Goal: Contribute content: Add original content to the website for others to see

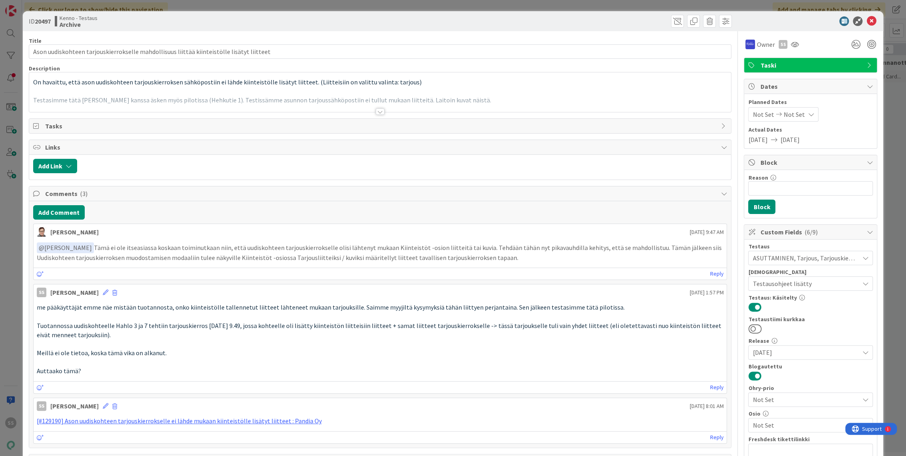
click at [867, 19] on icon at bounding box center [872, 21] width 10 height 10
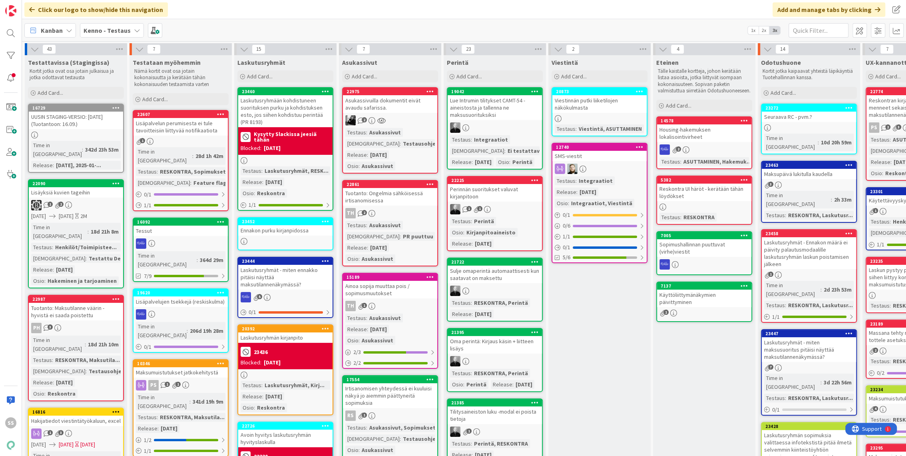
click at [113, 28] on b "Kenno - Testaus" at bounding box center [107, 30] width 47 height 8
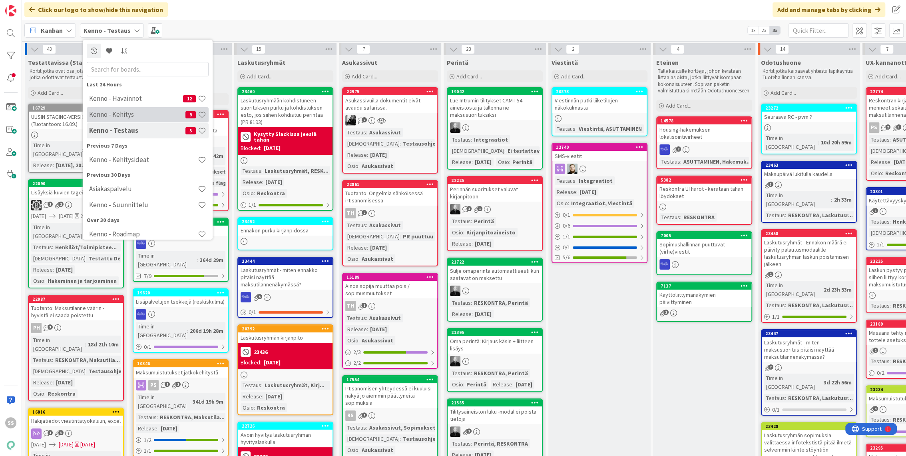
click at [130, 114] on h4 "Kenno - Kehitys" at bounding box center [137, 115] width 96 height 8
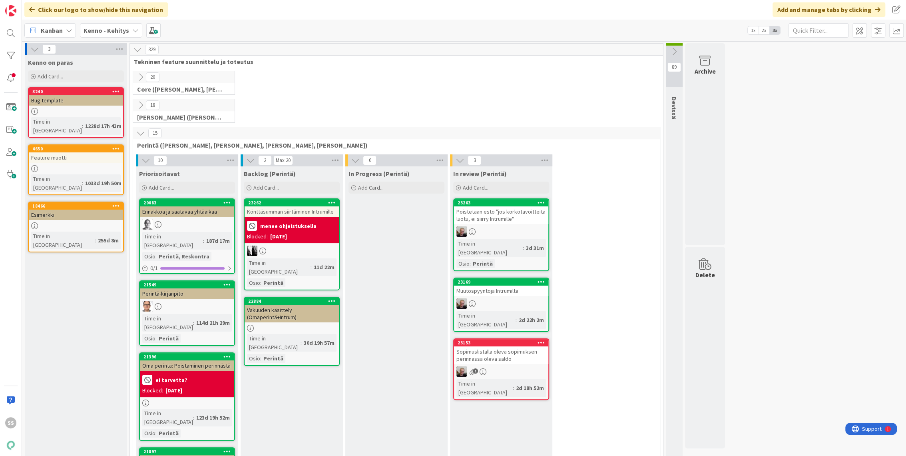
click at [100, 30] on b "Kenno - Kehitys" at bounding box center [107, 30] width 46 height 8
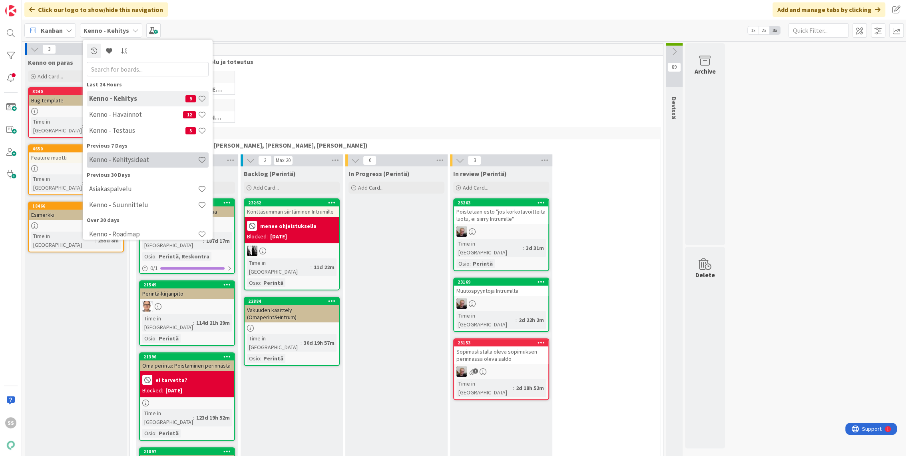
click at [131, 162] on h4 "Kenno - Kehitysideat" at bounding box center [143, 160] width 109 height 8
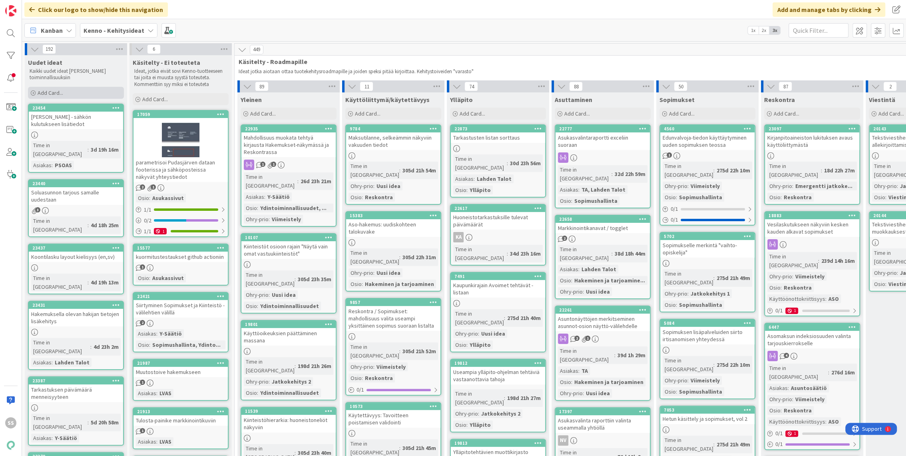
click at [51, 92] on span "Add Card..." at bounding box center [51, 92] width 26 height 7
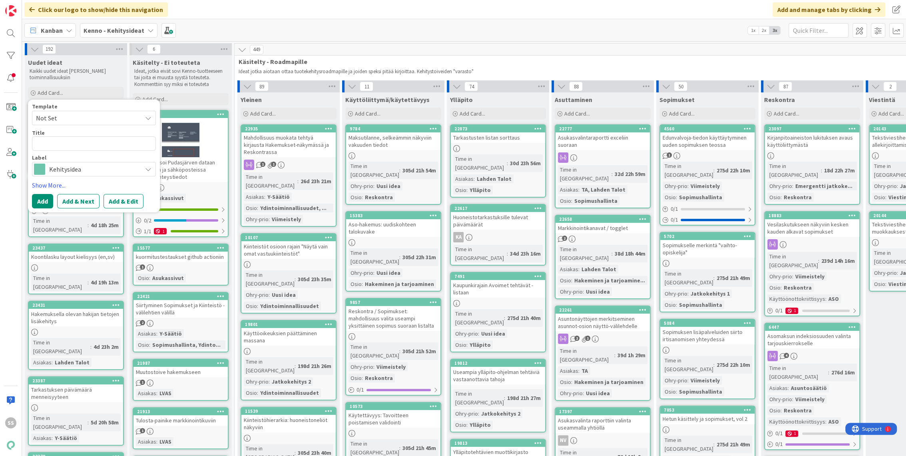
type textarea "x"
type textarea "Soip"
type textarea "x"
type textarea "Soi"
type textarea "x"
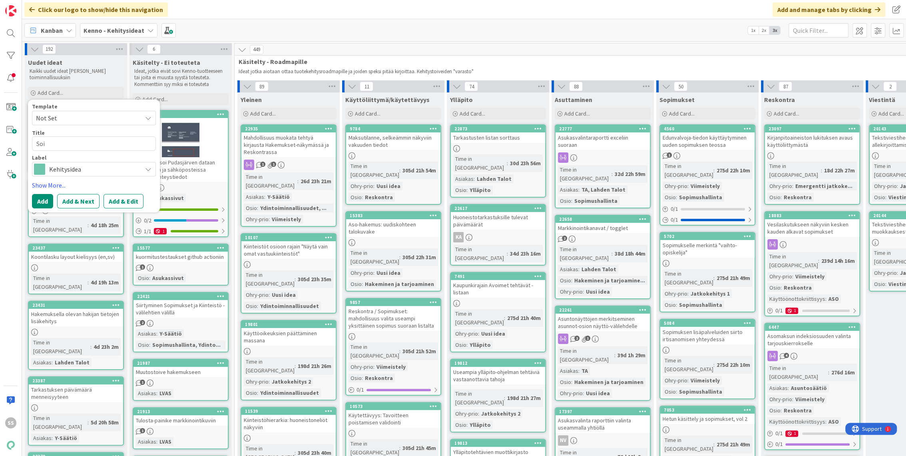
type textarea "So"
type textarea "x"
type textarea "Sopi"
type textarea "x"
type textarea "Sopim"
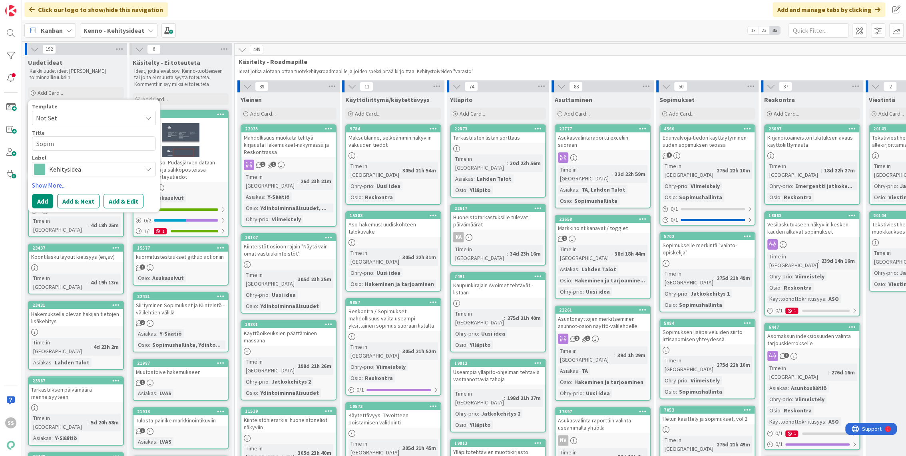
type textarea "x"
type textarea "Sopimu"
type textarea "x"
type textarea "Sopimuk"
type textarea "x"
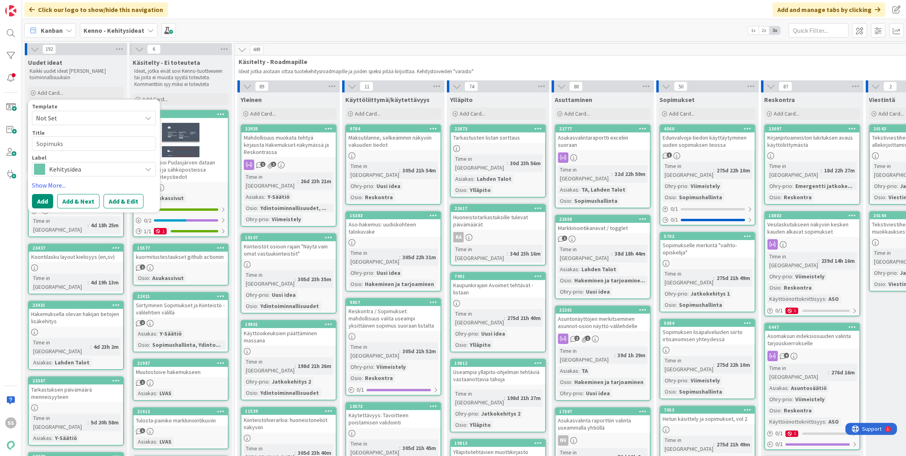
type textarea "Sopimukse"
type textarea "x"
type textarea "Sopimuksen"
type textarea "x"
type textarea "Sopimuksen"
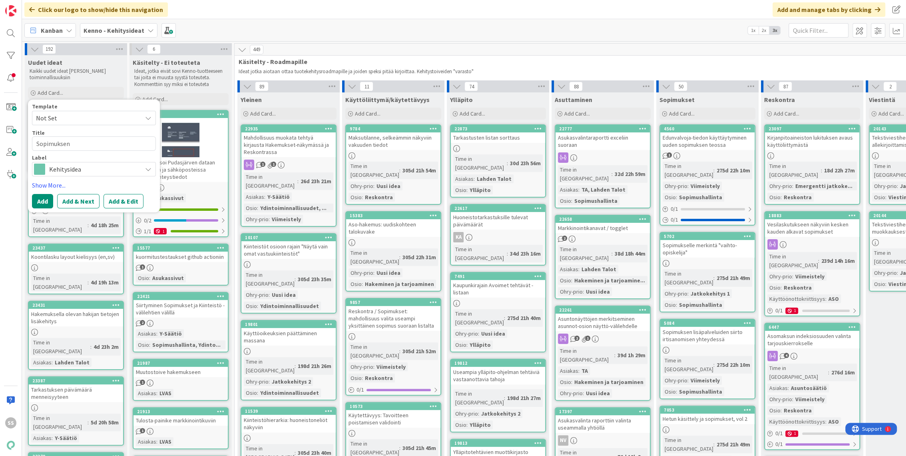
type textarea "x"
type textarea "Sopimuksen p"
type textarea "x"
type textarea "Sopimuksen pää"
type textarea "x"
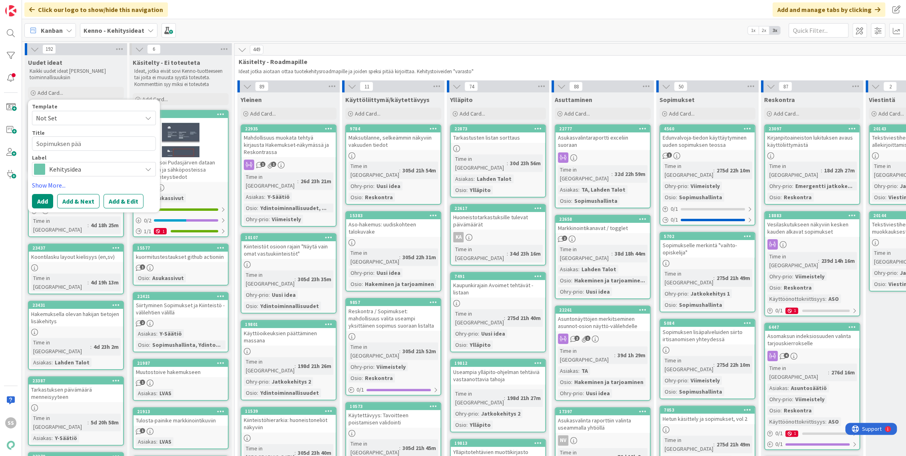
type textarea "Sopimuksen päät"
type textarea "x"
type textarea "Sopimuksen päätt"
type textarea "x"
type textarea "Sopimuksen päättä"
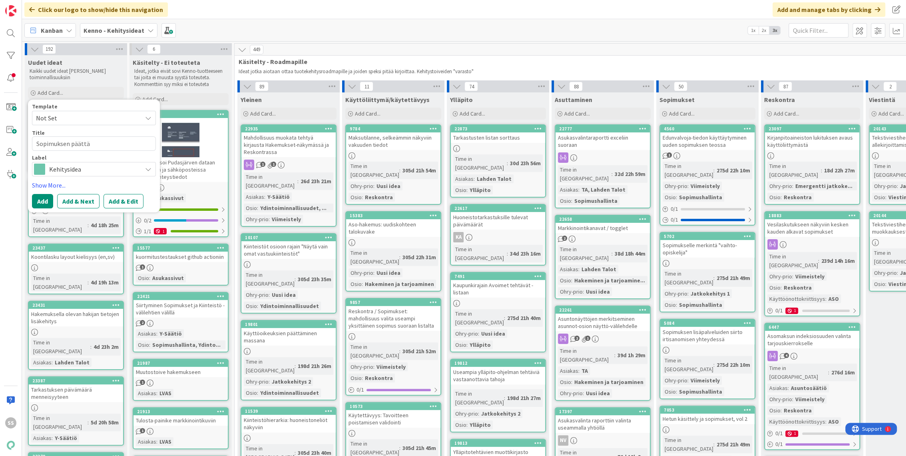
type textarea "x"
type textarea "Sopimuksen päättäm"
type textarea "x"
type textarea "Sopimuksen päättämis"
type textarea "x"
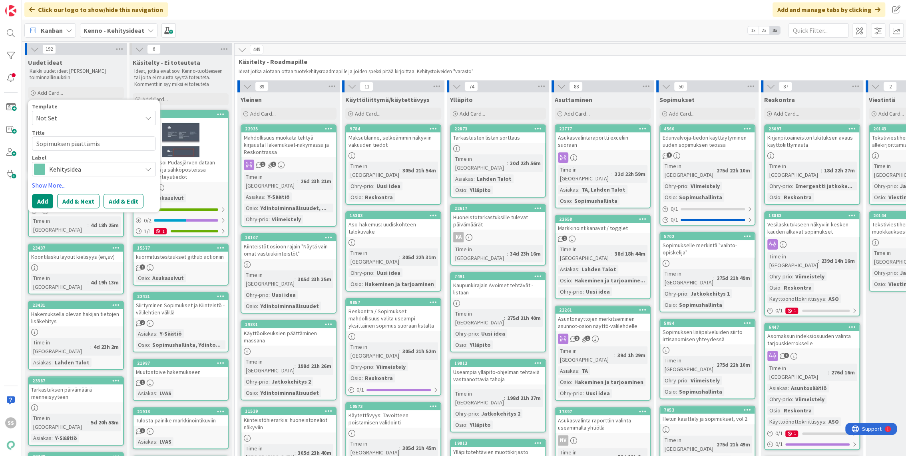
type textarea "Sopimuksen päättämisp"
type textarea "x"
type textarea "Sopimuksen päättämispä"
type textarea "x"
type textarea "Sopimuksen päättämispäiv"
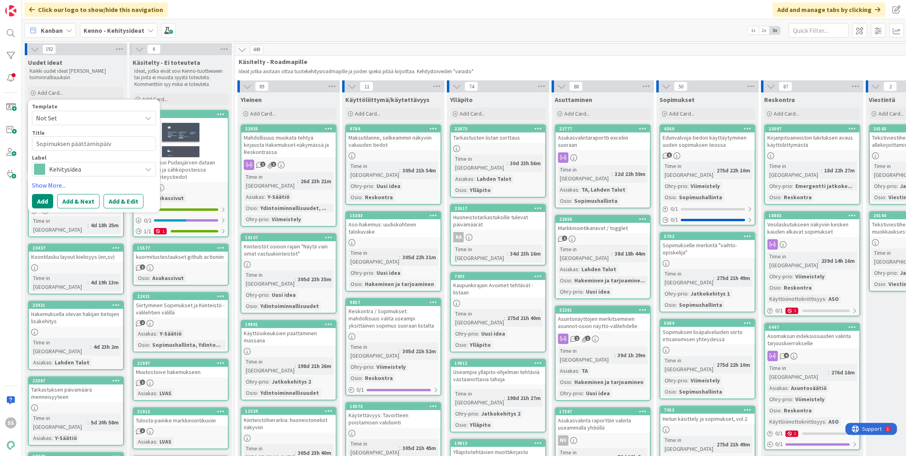
type textarea "x"
type textarea "Sopimuksen päättämispäivä"
type textarea "x"
type textarea "Sopimuksen päättämispäivän"
type textarea "x"
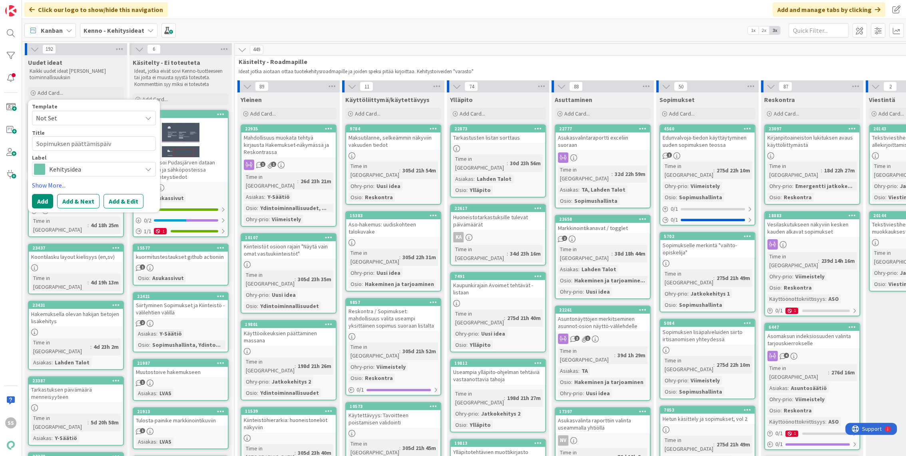
type textarea "Sopimuksen päättämispäi"
type textarea "x"
type textarea "Sopimuksen päättäm"
type textarea "x"
type textarea "Sopimuksen päättä"
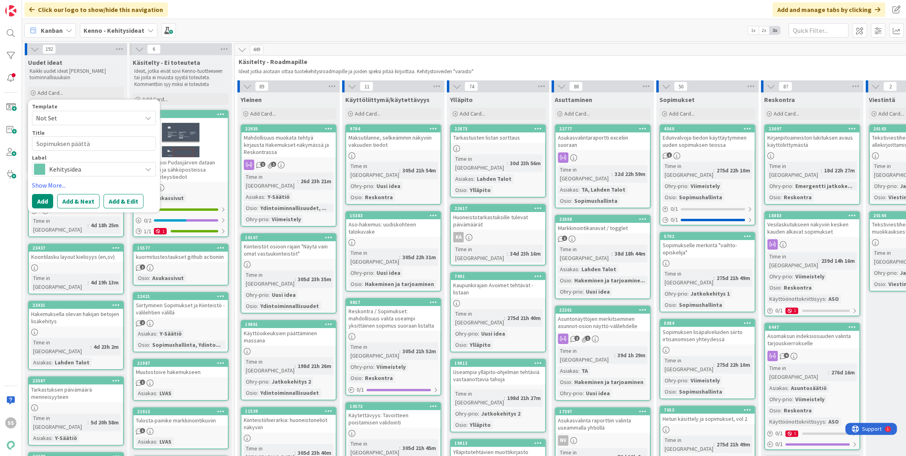
type textarea "x"
type textarea "Sopimuksen päättu"
type textarea "x"
type textarea "Sopimuksen päättuy"
type textarea "x"
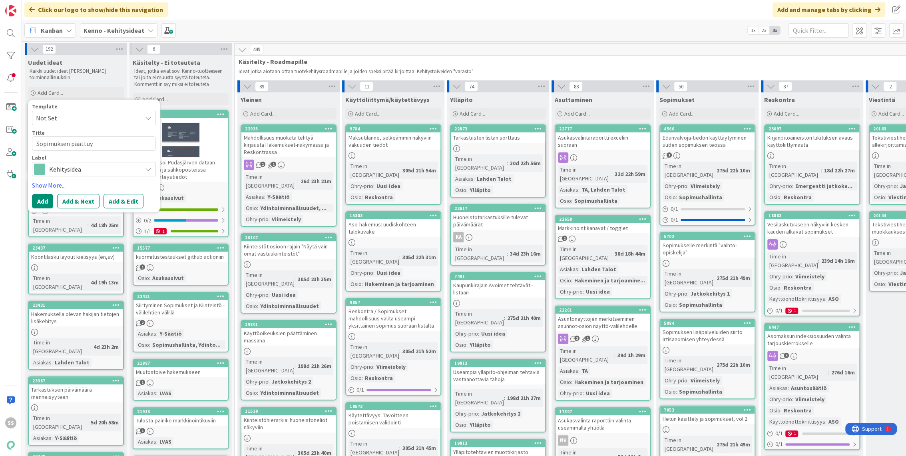
type textarea "Sopimuksen päättu"
type textarea "x"
type textarea "Sopimuksen päätty"
type textarea "x"
type textarea "Sopimuksen päättym"
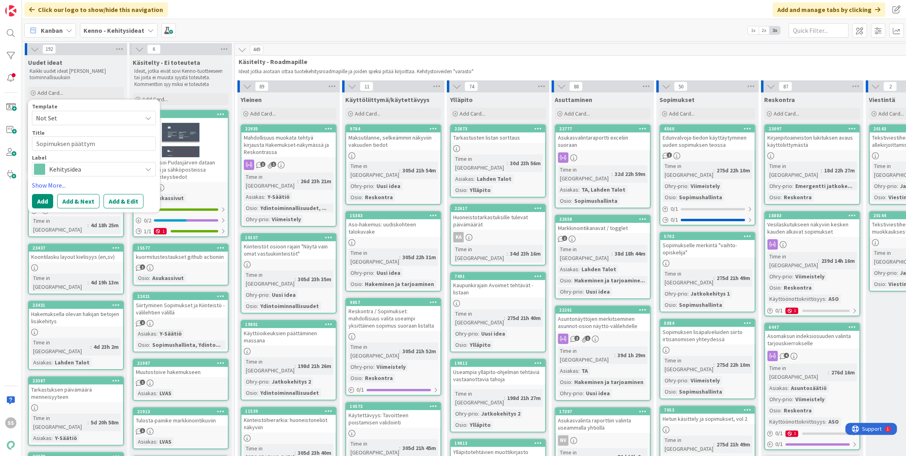
type textarea "x"
type textarea "Sopimuksen päättymis"
type textarea "x"
type textarea "Sopimuksen päättymisp"
type textarea "x"
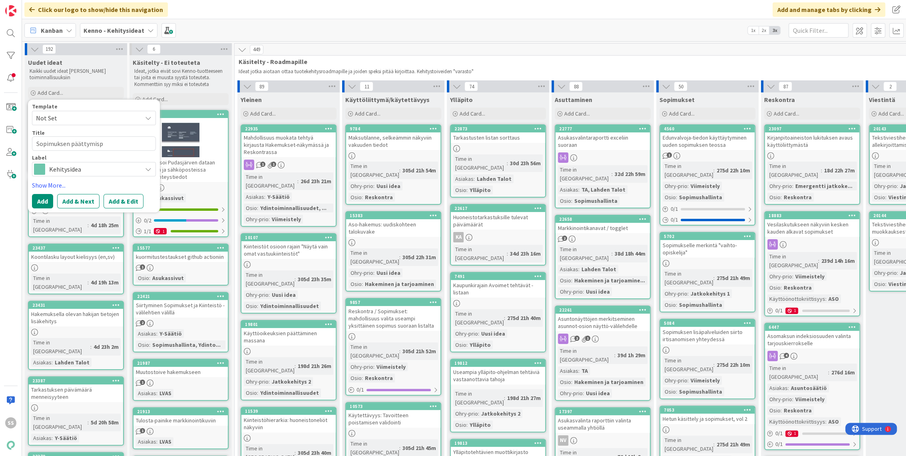
type textarea "Sopimuksen päättymispä"
type textarea "x"
type textarea "Sopimuksen päättymispäi"
type textarea "x"
type textarea "Sopimuksen päättymispäiv"
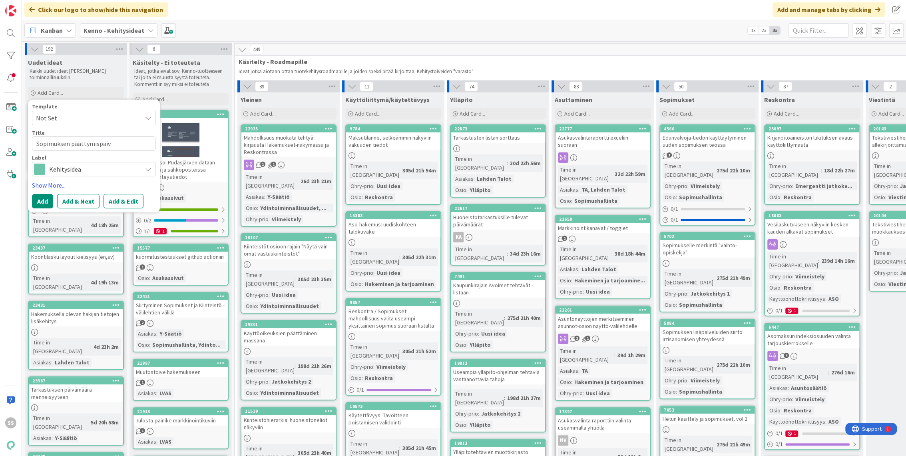
type textarea "x"
type textarea "Sopimuksen päättymispäivä"
type textarea "x"
type textarea "Sopimuksen päättymispäivän"
type textarea "x"
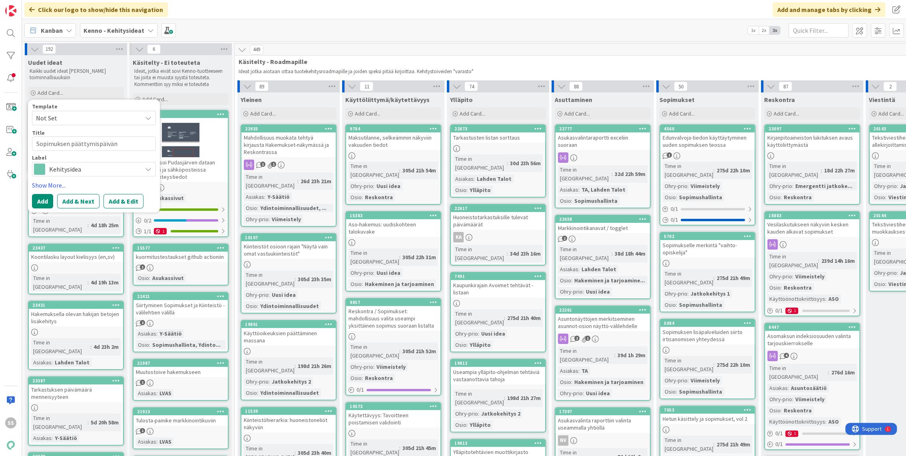
type textarea "Sopimuksen päättymispäivän m"
type textarea "x"
type textarea "Sopimuksen päättymispäivän mu"
type textarea "x"
type textarea "Sopimuksen päättymispäivän muo"
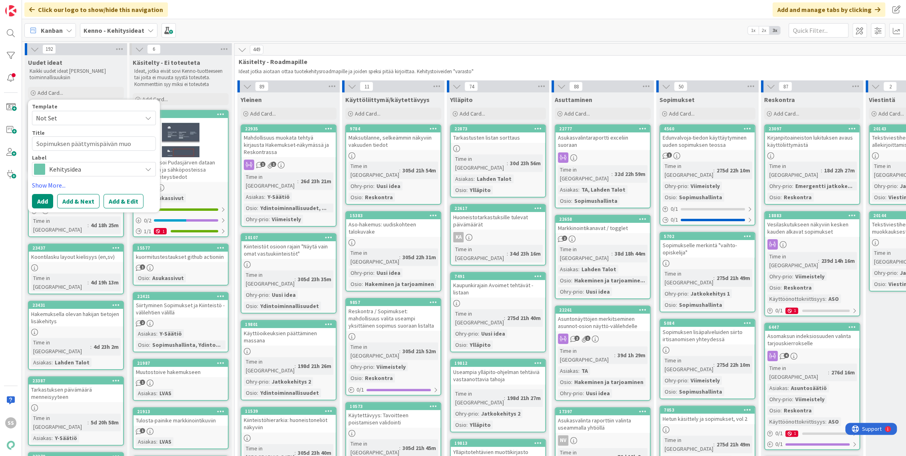
type textarea "x"
type textarea "Sopimuksen päättymispäivän muok"
type textarea "x"
type textarea "Sopimuksen päättymispäivän muokka"
type textarea "x"
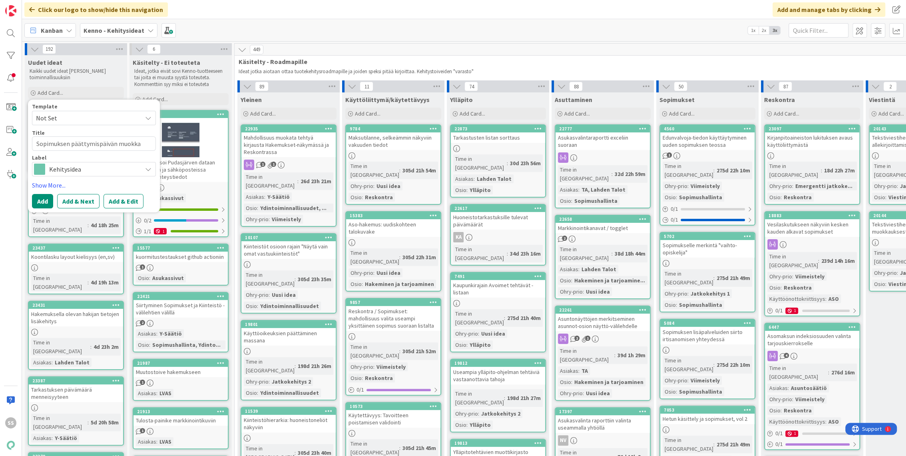
type textarea "Sopimuksen päättymispäivän muokkau"
type textarea "x"
type textarea "Sopimuksen päättymispäivän muokkaus"
type textarea "x"
type textarea "Sopimuksen päättymispäivän muokkaus m"
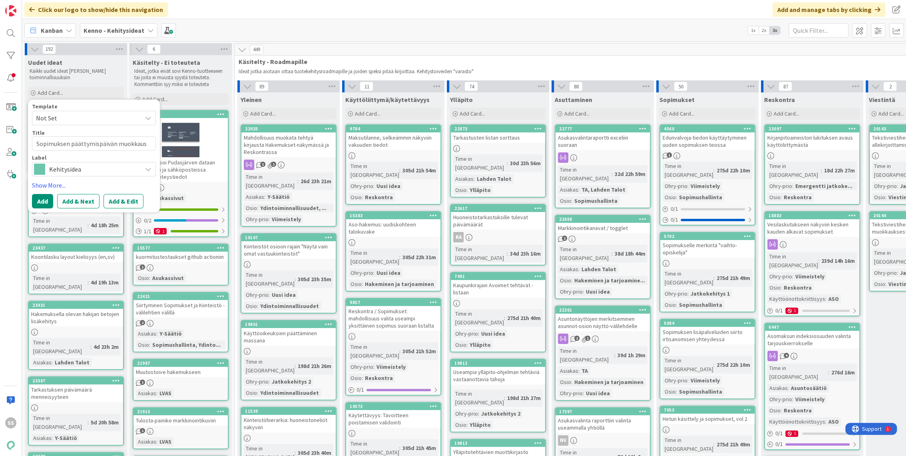
type textarea "x"
type textarea "Sopimuksen päättymispäivän muokkaus mu"
type textarea "x"
type textarea "Sopimuksen päättymispäivän muokkaus muu"
type textarea "x"
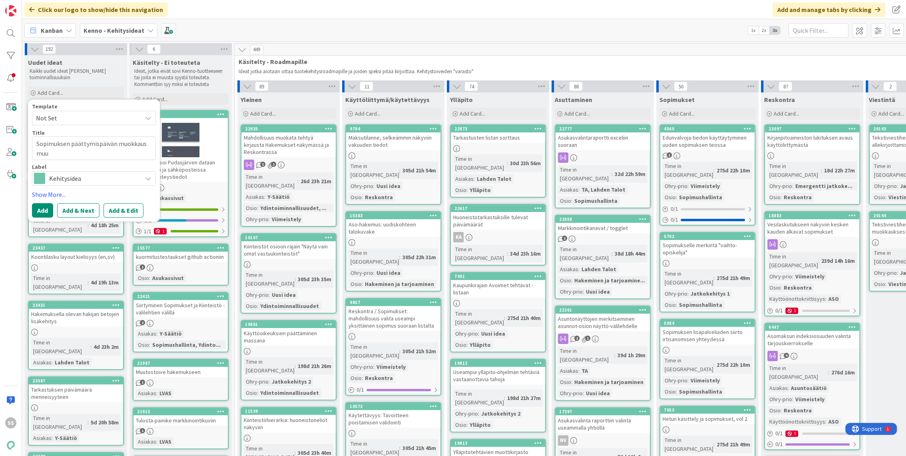
type textarea "Sopimuksen päättymispäivän muokkaus muut"
type textarea "x"
type textarea "Sopimuksen päättymispäivän muokkaus muutt"
type textarea "x"
type textarea "Sopimuksen päättymispäivän muokkaus muutto"
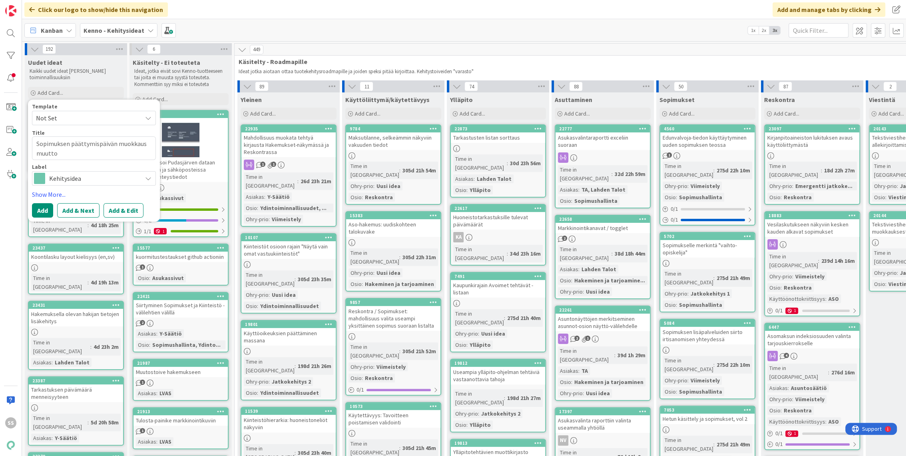
type textarea "x"
type textarea "Sopimuksen päättymispäivän muokkaus muuttop"
type textarea "x"
type textarea "Sopimuksen päättymispäivän muokkaus muuttopä"
type textarea "x"
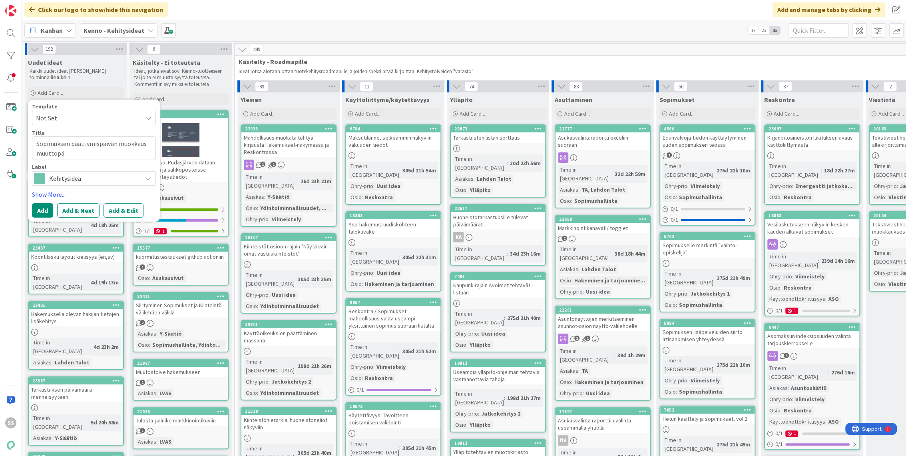
type textarea "Sopimuksen päättymispäivän muokkaus muuttopäi"
type textarea "x"
type textarea "Sopimuksen päättymispäivän muokkaus muuttopäiv"
type textarea "x"
type textarea "Sopimuksen päättymispäivän muokkaus muuttopäivän"
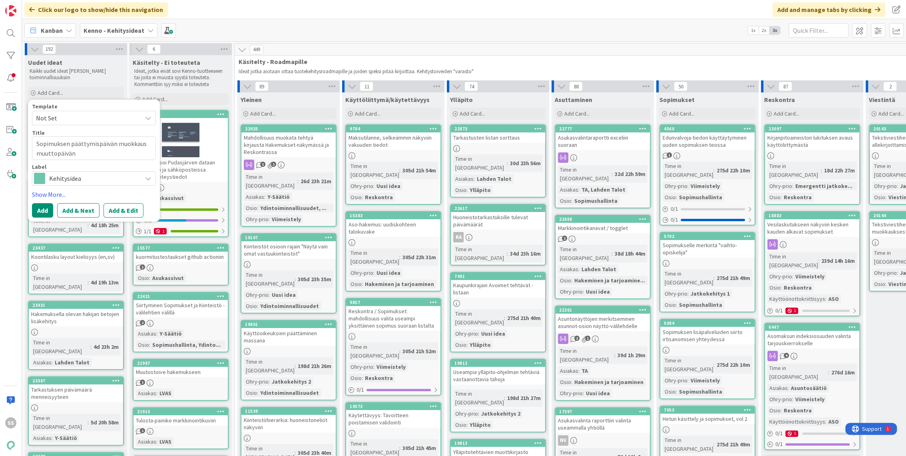
type textarea "x"
type textarea "Sopimuksen päättymispäivän muokkaus muuttopäivän"
type textarea "x"
type textarea "Sopimuksen päättymispäivän muokkaus muuttopäivän j"
type textarea "x"
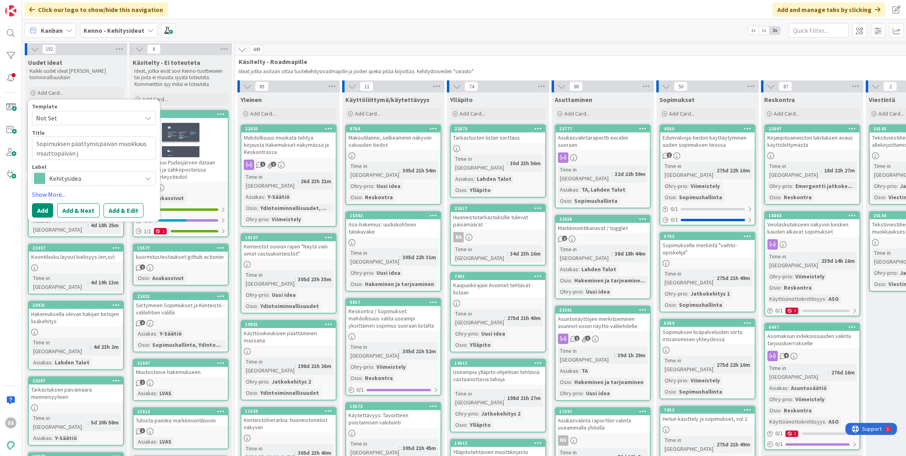
type textarea "Sopimuksen päättymispäivän muokkaus muuttopäivän jä"
type textarea "x"
type textarea "Sopimuksen päättymispäivän muokkaus muuttopäivän jäl"
type textarea "x"
type textarea "Sopimuksen päättymispäivän muokkaus muuttopäivän jälk"
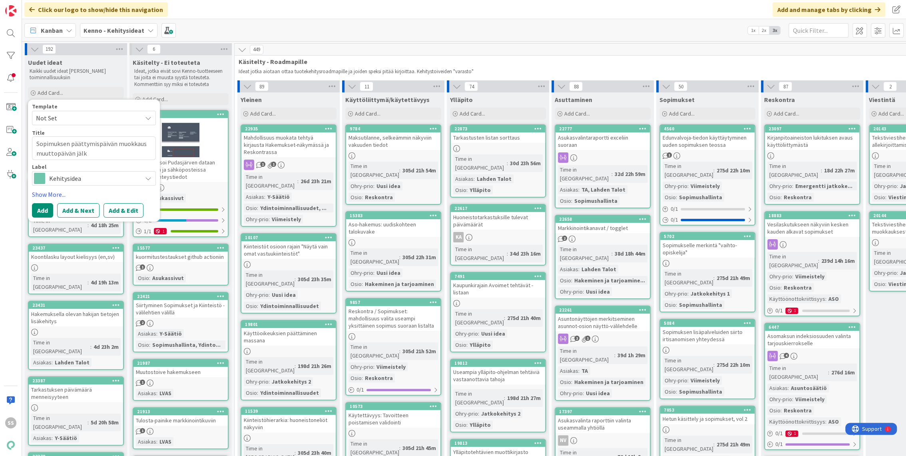
type textarea "x"
type textarea "Sopimuksen päättymispäivän muokkaus muuttopäivän jälke"
type textarea "x"
type textarea "Sopimuksen päättymispäivän muokkaus muuttopäivän jälkee"
type textarea "x"
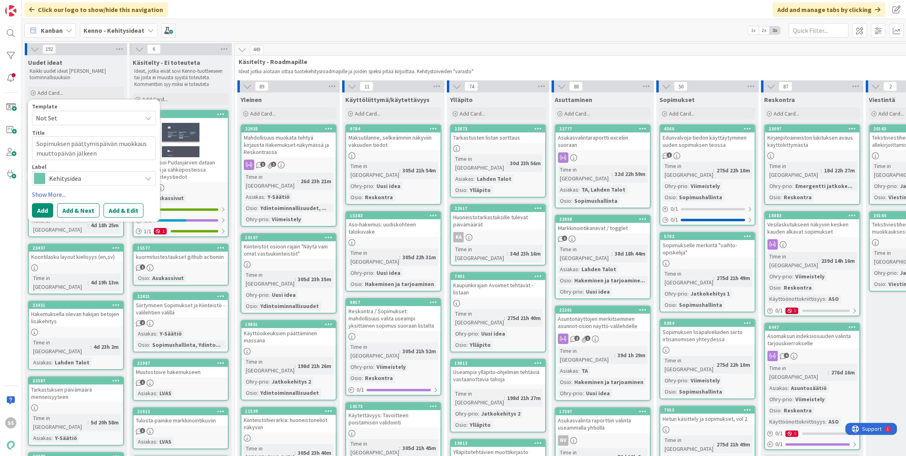
type textarea "Sopimuksen päättymispäivän muokkaus muuttopäivän jälkeen"
click at [122, 209] on button "Add & Edit" at bounding box center [124, 210] width 40 height 14
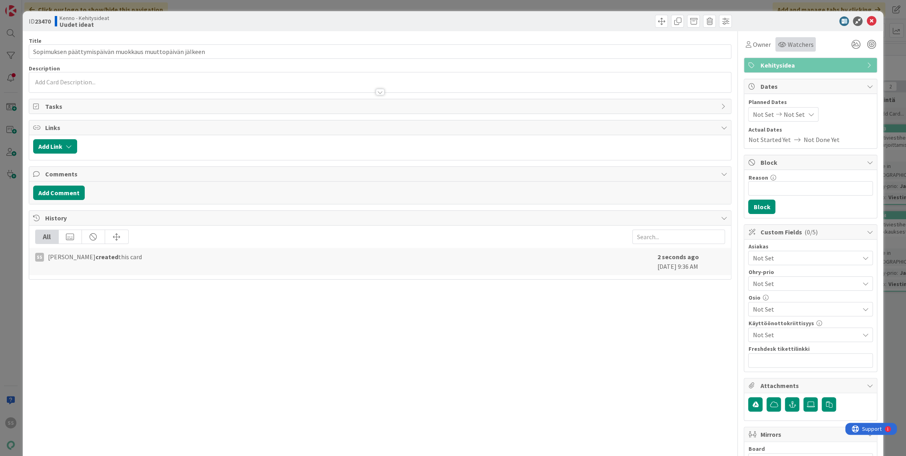
click at [790, 46] on span "Watchers" at bounding box center [801, 45] width 26 height 10
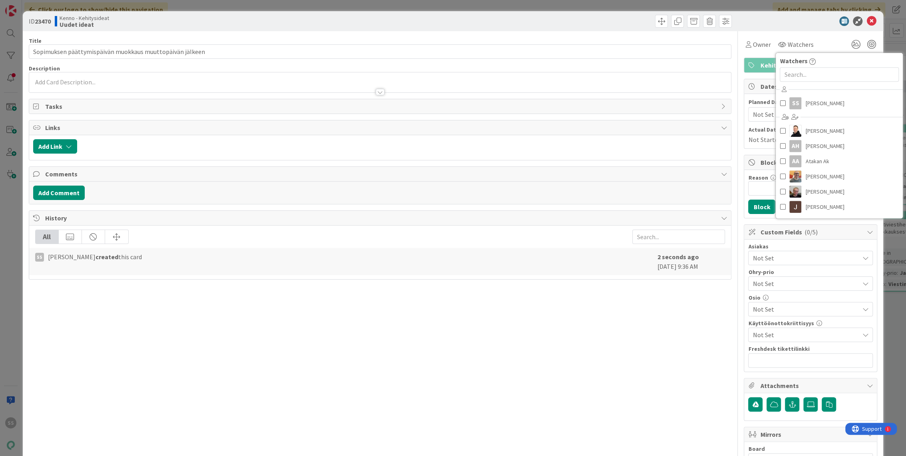
click at [801, 28] on div "ID 23470 Kenno - Kehitysideat Uudet ideat" at bounding box center [453, 21] width 861 height 20
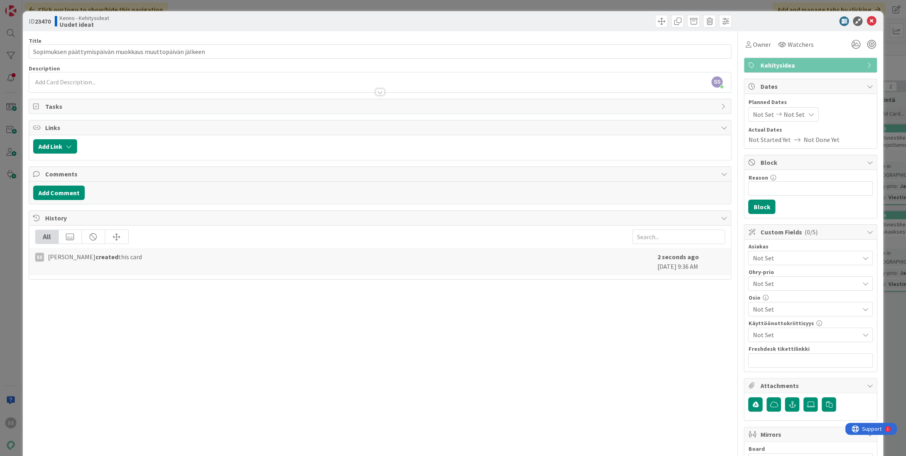
click at [777, 258] on span "Not Set" at bounding box center [806, 258] width 106 height 10
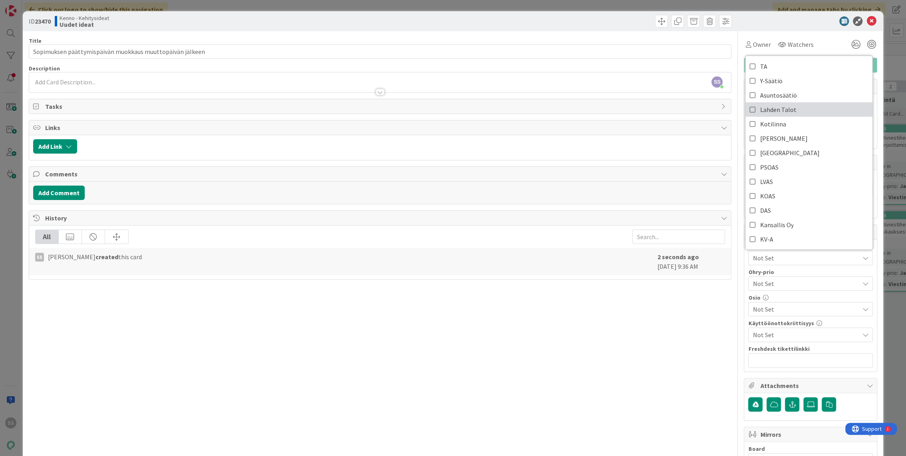
click at [779, 106] on span "Lahden Talot" at bounding box center [778, 110] width 36 height 12
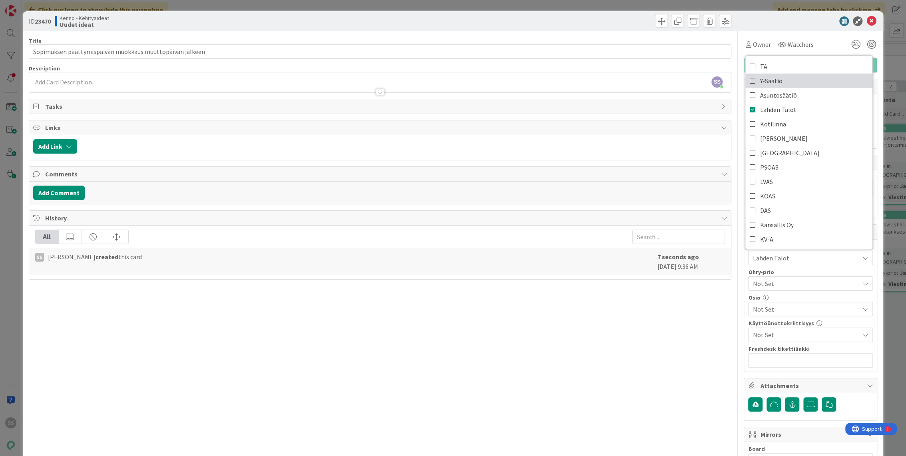
click at [762, 78] on span "Y-Säätiö" at bounding box center [771, 81] width 22 height 12
click at [204, 84] on div at bounding box center [380, 88] width 703 height 8
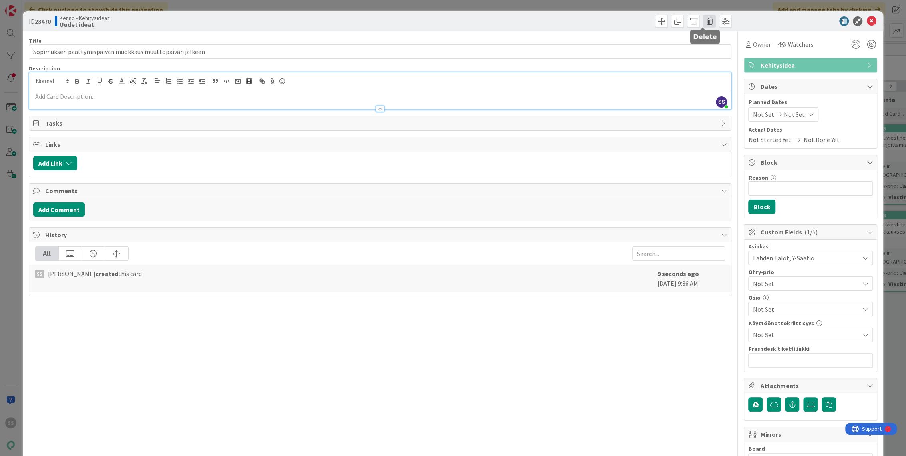
click at [703, 21] on span at bounding box center [709, 21] width 13 height 13
click at [712, 56] on button "Delete" at bounding box center [722, 59] width 30 height 14
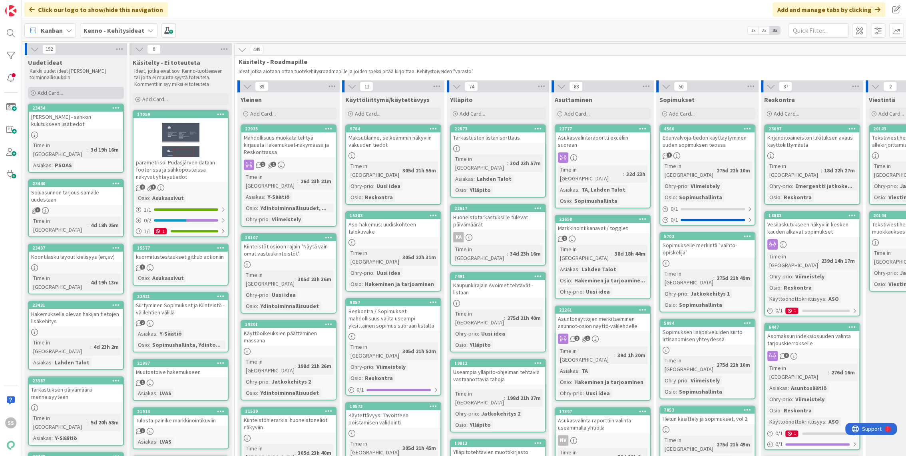
click at [61, 92] on span "Add Card..." at bounding box center [51, 92] width 26 height 7
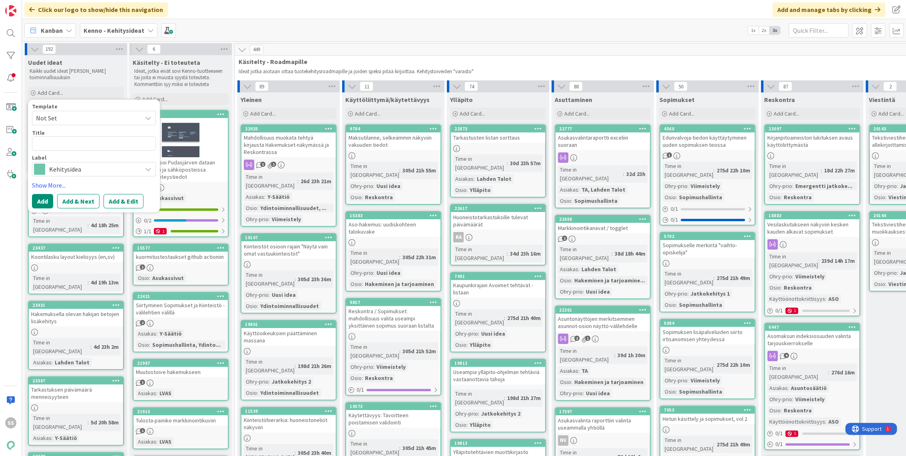
click at [146, 117] on icon at bounding box center [148, 118] width 6 height 6
click at [77, 153] on span "Kennon uusi toiminnallisuus (korttipohja)" at bounding box center [100, 152] width 114 height 10
type textarea "x"
type textarea "Kennon uusi toiminnallisuus (korttipohja)"
drag, startPoint x: 150, startPoint y: 142, endPoint x: 27, endPoint y: 140, distance: 123.2
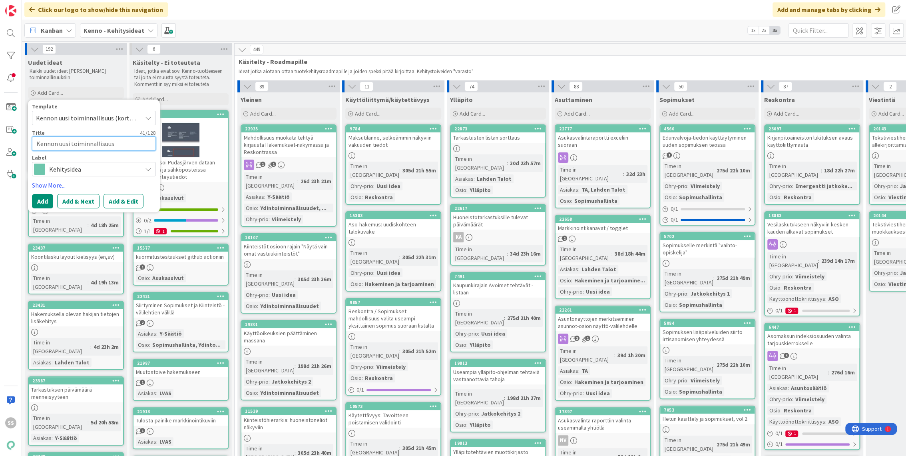
type textarea "x"
type textarea "P"
type textarea "x"
type textarea "Pä"
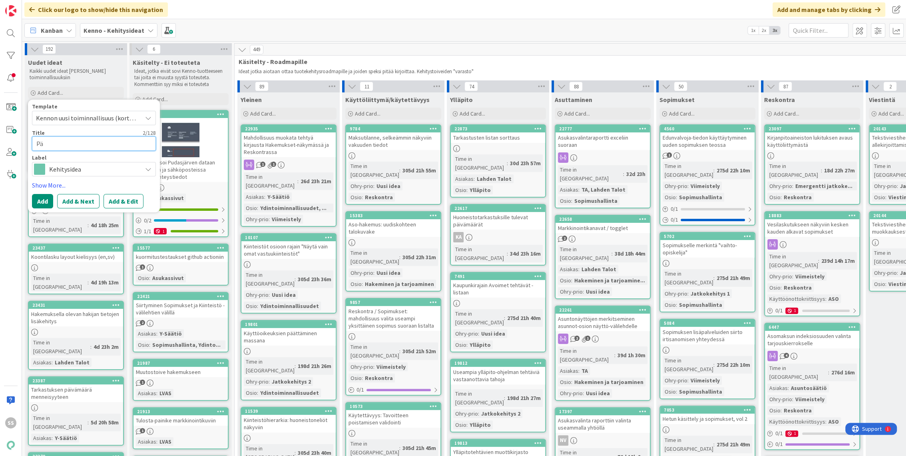
type textarea "x"
type textarea "Päät"
type textarea "x"
type textarea "Päätt"
type textarea "x"
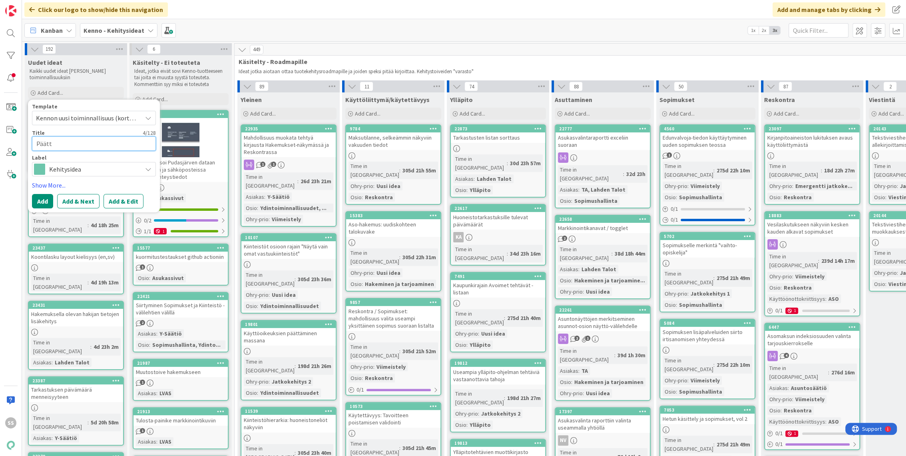
type textarea "Päätty"
type textarea "x"
type textarea "Päättym"
type textarea "x"
type textarea "Päättymis"
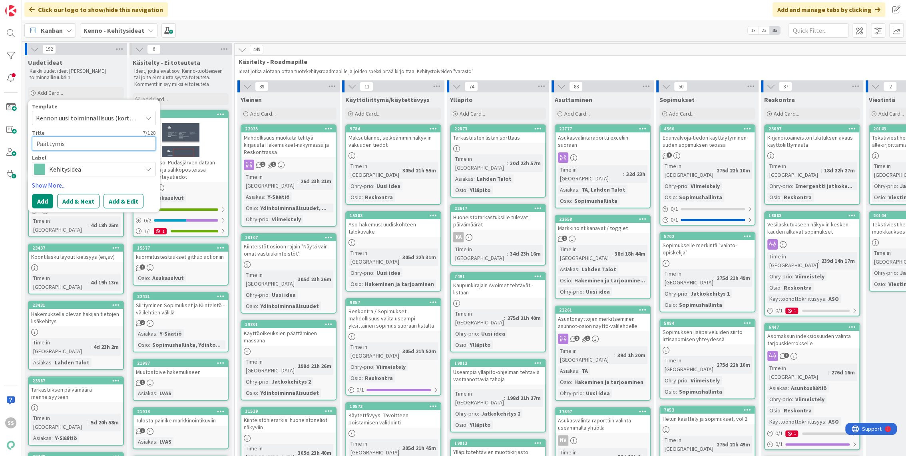
type textarea "x"
type textarea "Päättymisp"
type textarea "x"
type textarea "Päättymispä"
type textarea "x"
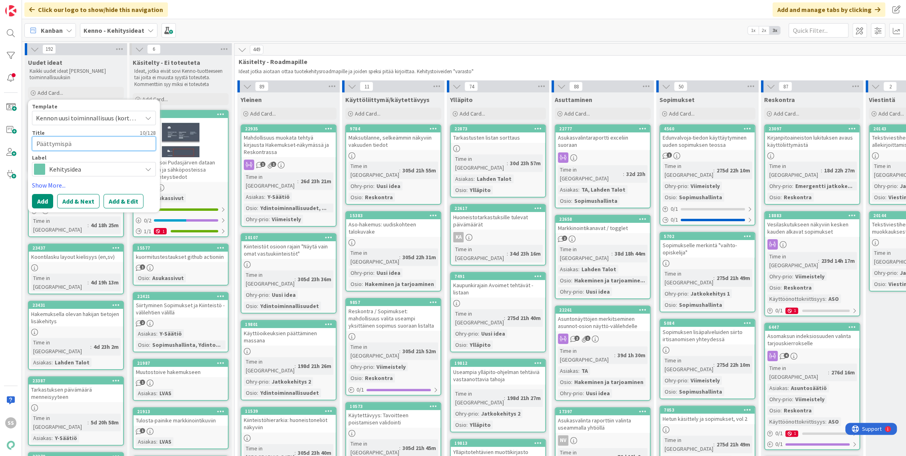
type textarea "Päättymispäi"
type textarea "x"
type textarea "Päättymispäiv"
type textarea "x"
type textarea "Päättymispäivä"
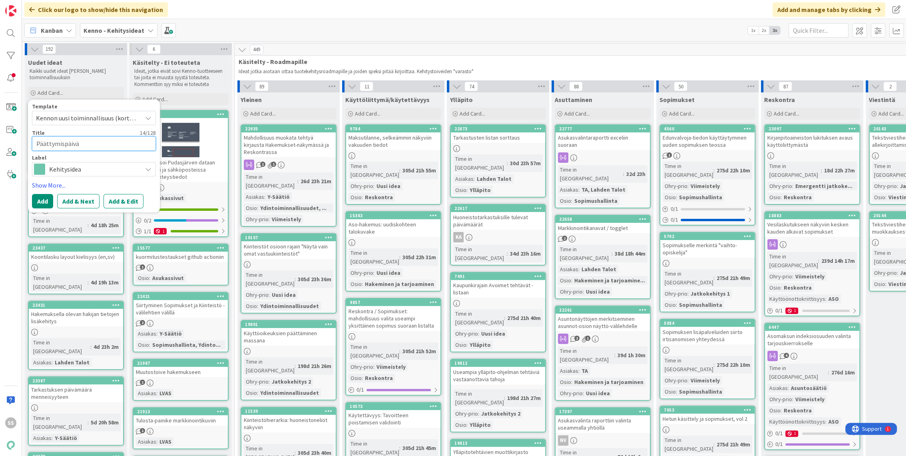
type textarea "x"
type textarea "Päättymispäivän"
type textarea "x"
type textarea "Päättymispäivän m"
type textarea "x"
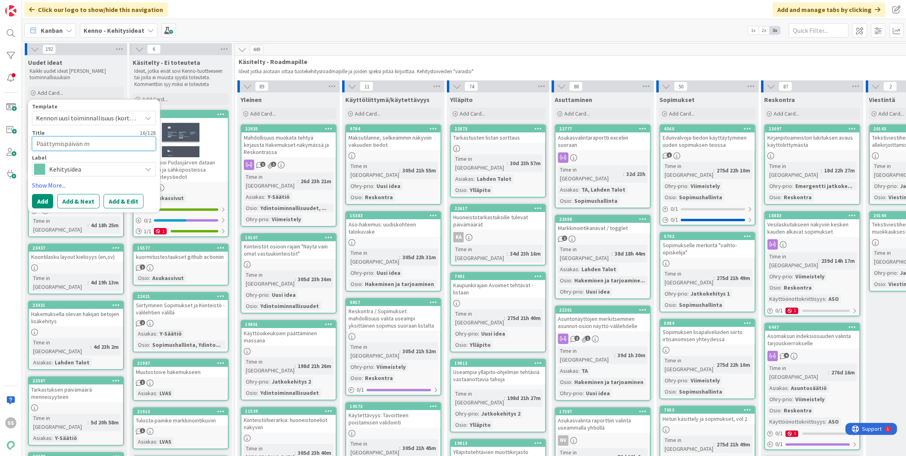
type textarea "Päättymispäivän mu"
type textarea "x"
type textarea "Päättymispäivän muo"
type textarea "x"
type textarea "Päättymispäivän muok"
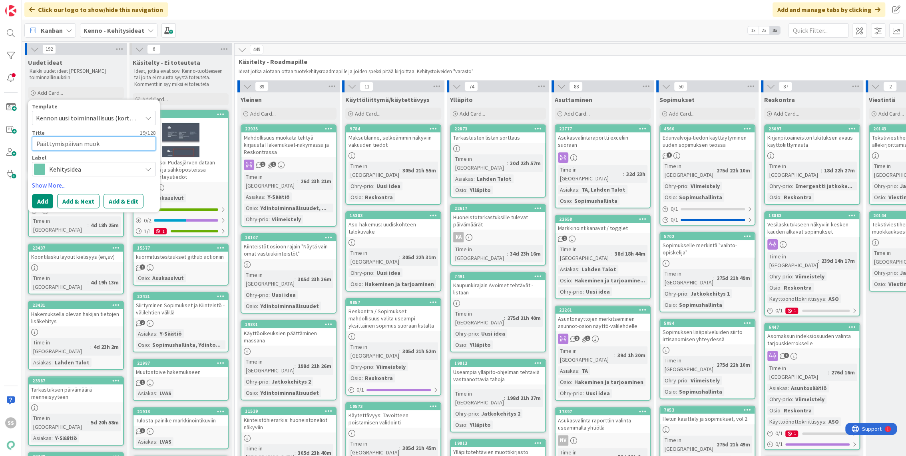
type textarea "x"
type textarea "Päättymispäivän muokka"
type textarea "x"
type textarea "Päättymispäivän muokkaui"
type textarea "x"
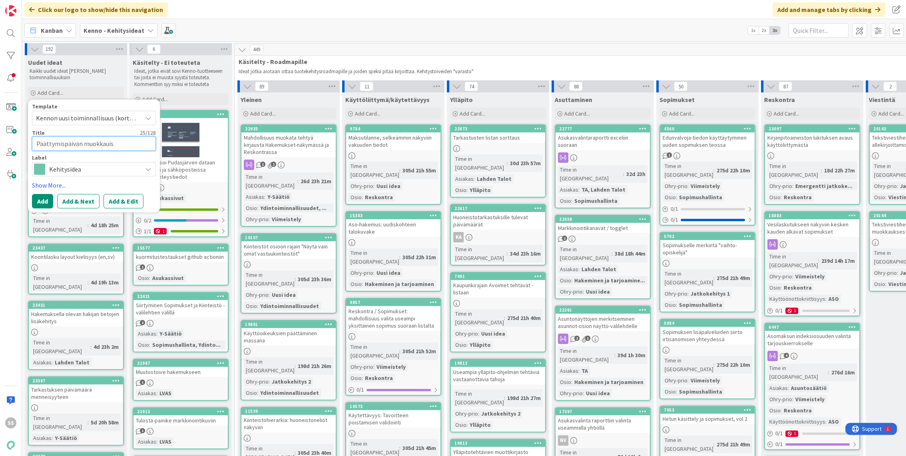
type textarea "Päättymispäivän muokkauis"
type textarea "x"
type textarea "Päättymispäivän muokkauis i"
type textarea "x"
type textarea "Päättymispäivän muokkauis"
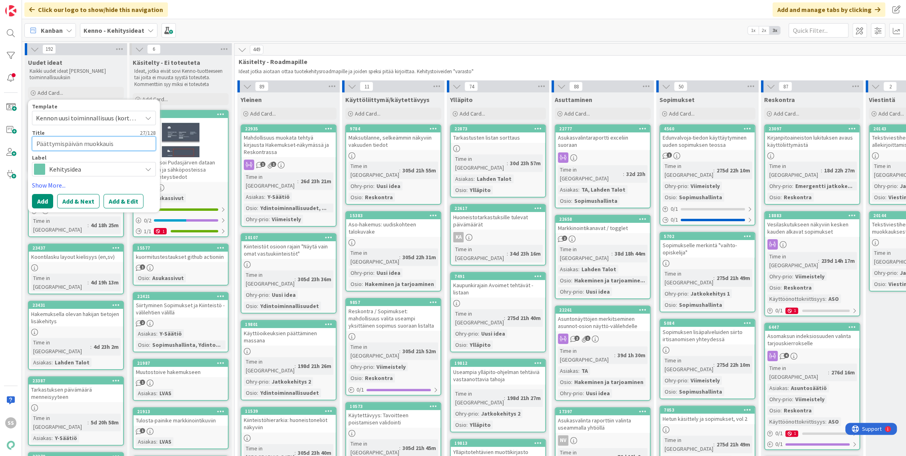
type textarea "x"
type textarea "Päättymispäivän muokkauis"
type textarea "x"
type textarea "Päättymispäivän muokkaui"
type textarea "x"
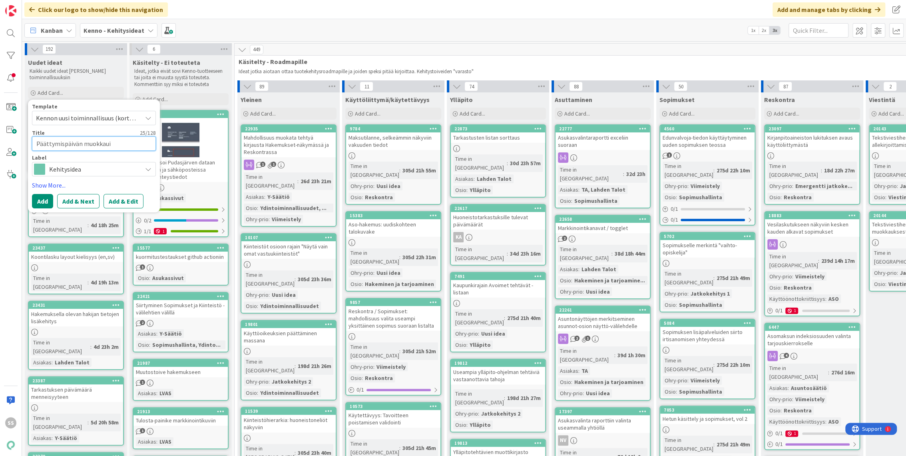
type textarea "Päättymispäivän muokkau"
type textarea "x"
type textarea "Päättymispäivän muokkaus"
type textarea "x"
type textarea "Päättymispäivän muokkaus"
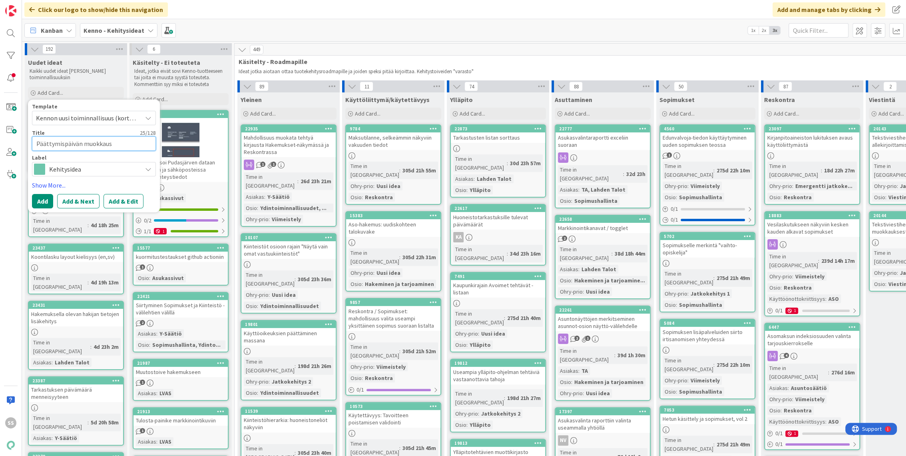
type textarea "x"
type textarea "Päättymispäivän muokkaus m"
type textarea "x"
type textarea "Päättymispäivän muokkaus mu"
type textarea "x"
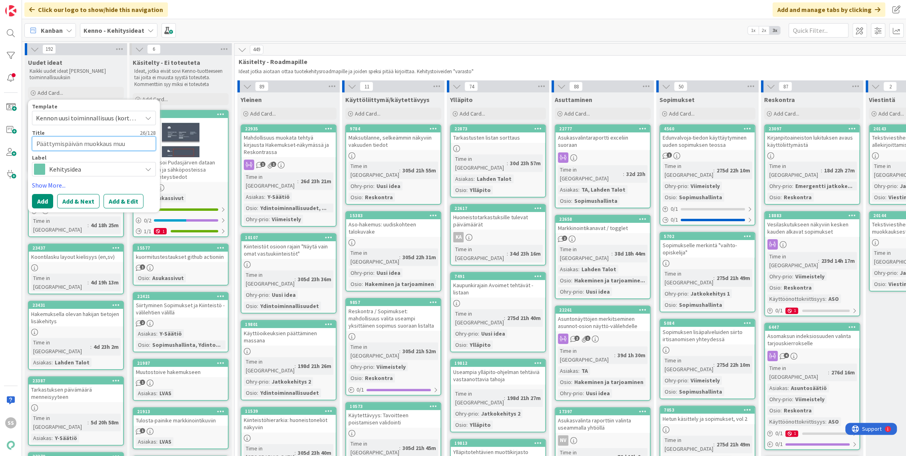
type textarea "Päättymispäivän muokkaus muut"
type textarea "x"
type textarea "Päättymispäivän muokkaus muutt"
type textarea "x"
type textarea "Päättymispäivän muokkaus muutto"
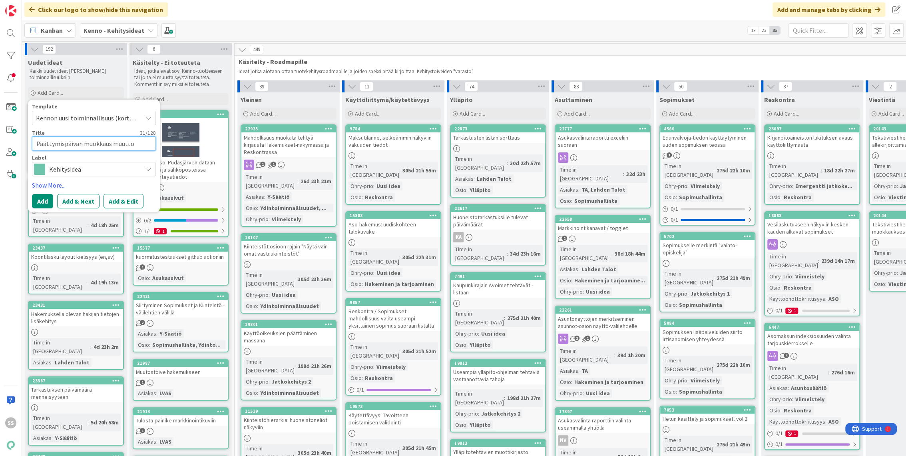
type textarea "x"
type textarea "Päättymispäivän muokkaus muuttop"
type textarea "x"
type textarea "Päättymispäivän muokkaus muuttopä"
type textarea "x"
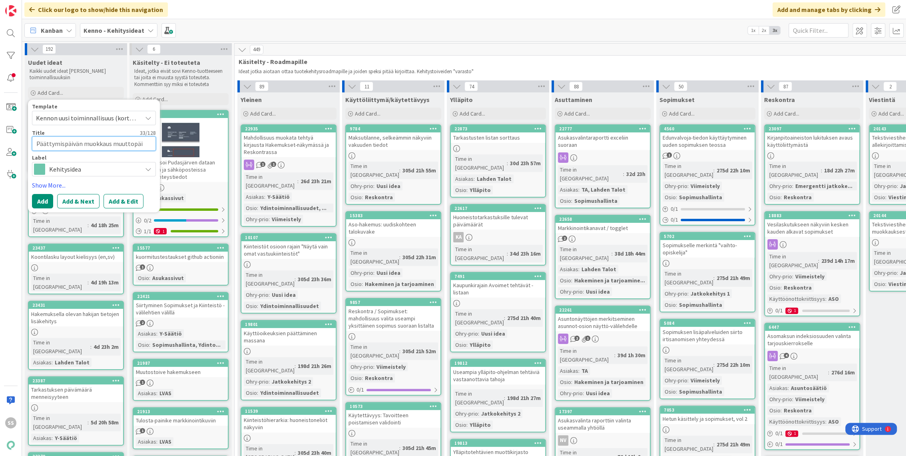
type textarea "Päättymispäivän muokkaus muuttopäiv"
type textarea "x"
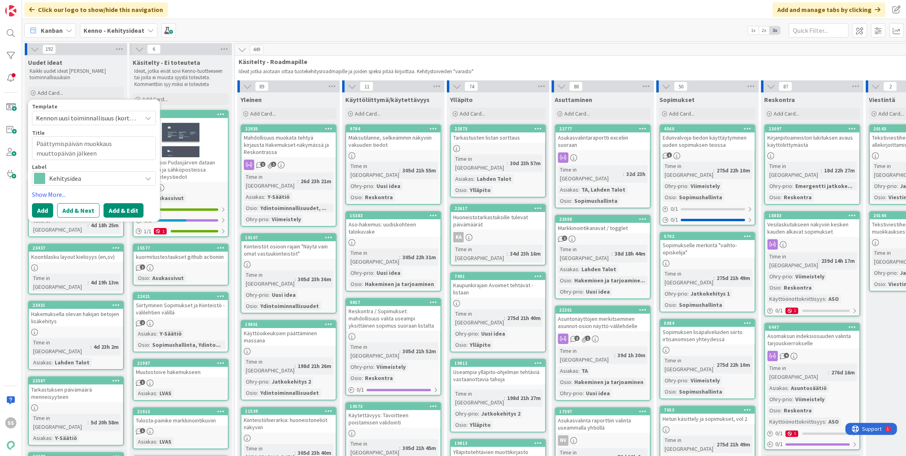
click at [125, 208] on button "Add & Edit" at bounding box center [124, 210] width 40 height 14
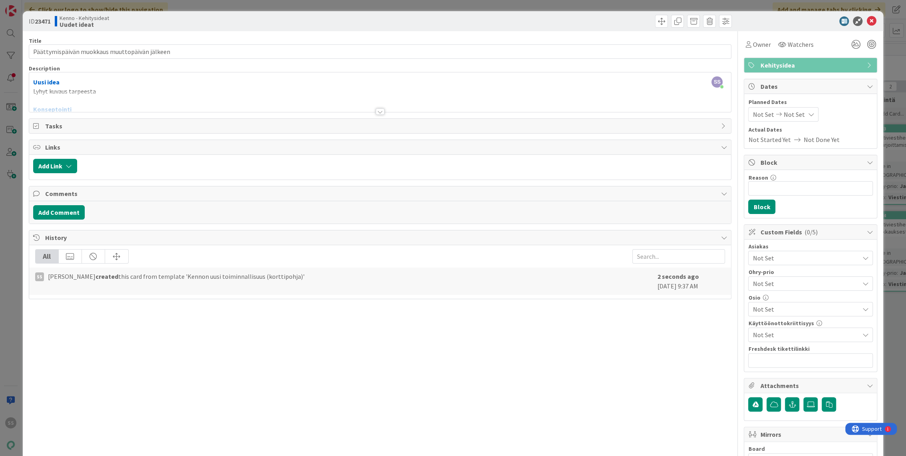
click at [84, 90] on div "Uusi idea Lyhyt kuvaus tarpeesta Konseptointi Liiketoiminnan tarve Confluencen …" at bounding box center [380, 94] width 703 height 36
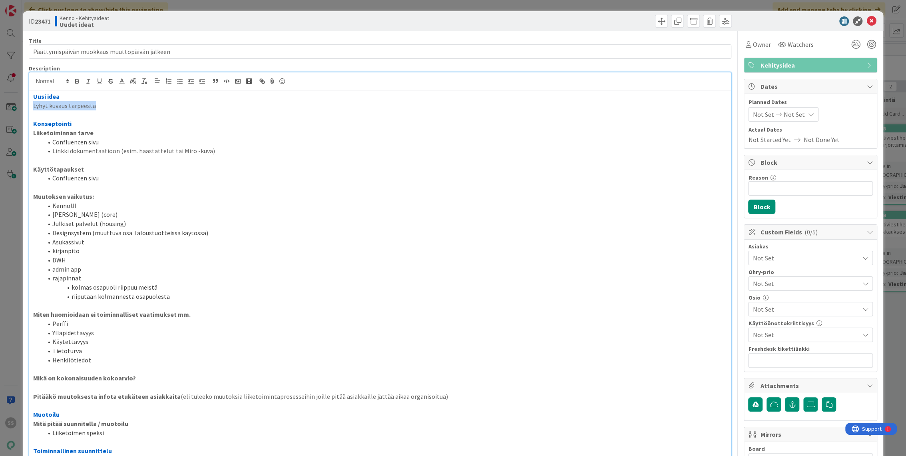
drag, startPoint x: 111, startPoint y: 104, endPoint x: 28, endPoint y: 107, distance: 82.8
click at [28, 107] on div "ID 23471 Kenno - Kehitysideat Uudet ideat Title 45 / 128 Päättymispäivän muokka…" at bounding box center [453, 388] width 861 height 754
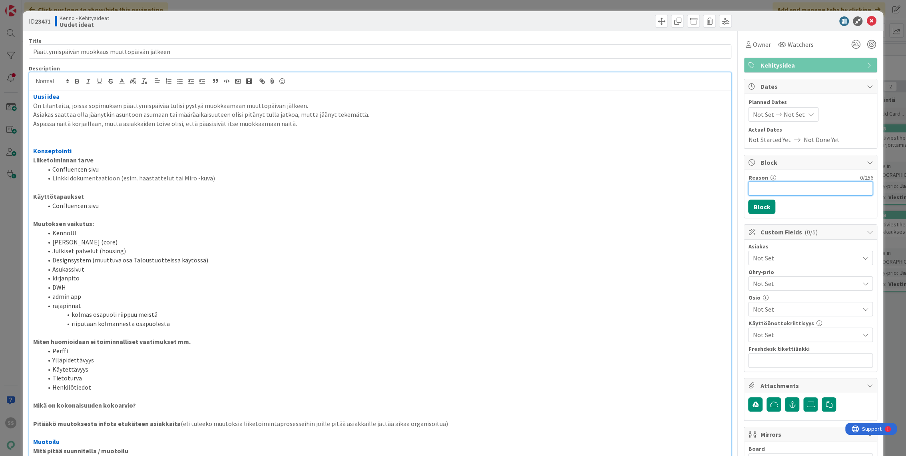
click at [804, 184] on input "Reason" at bounding box center [811, 188] width 125 height 14
click at [791, 256] on span "Not Set" at bounding box center [806, 258] width 106 height 10
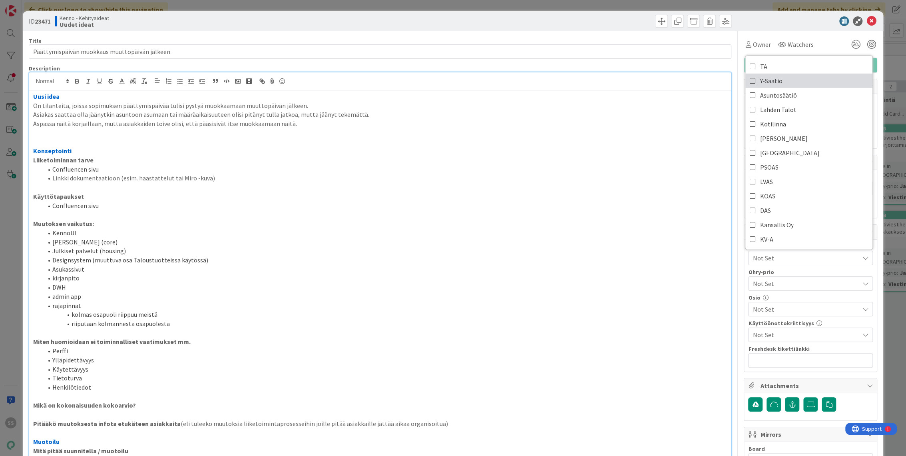
click at [770, 78] on span "Y-Säätiö" at bounding box center [771, 81] width 22 height 12
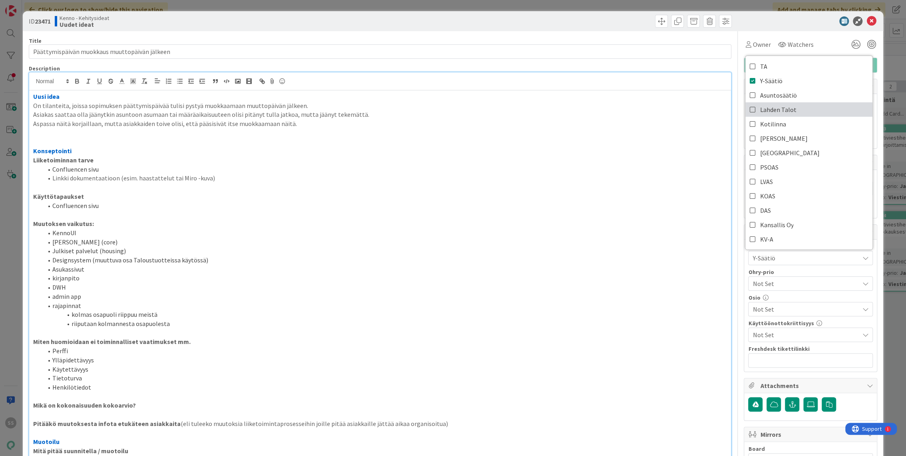
click at [773, 107] on span "Lahden Talot" at bounding box center [778, 110] width 36 height 12
drag, startPoint x: 780, startPoint y: 308, endPoint x: 789, endPoint y: 305, distance: 9.4
click at [781, 308] on span "Not Set" at bounding box center [806, 309] width 106 height 10
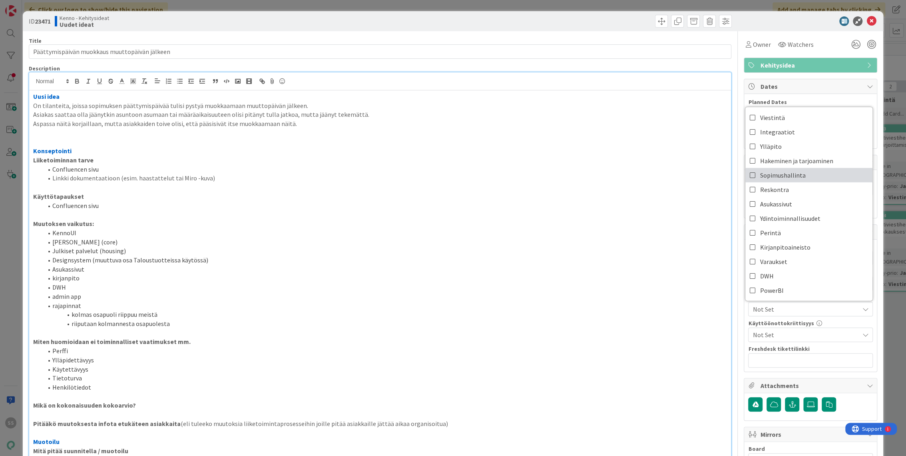
click at [799, 174] on link "Sopimushallinta" at bounding box center [809, 175] width 127 height 14
click at [734, 337] on div "Title 45 / 128 Päättymispäivän muokkaus muuttopäivän jälkeen Description SS [PE…" at bounding box center [453, 409] width 849 height 756
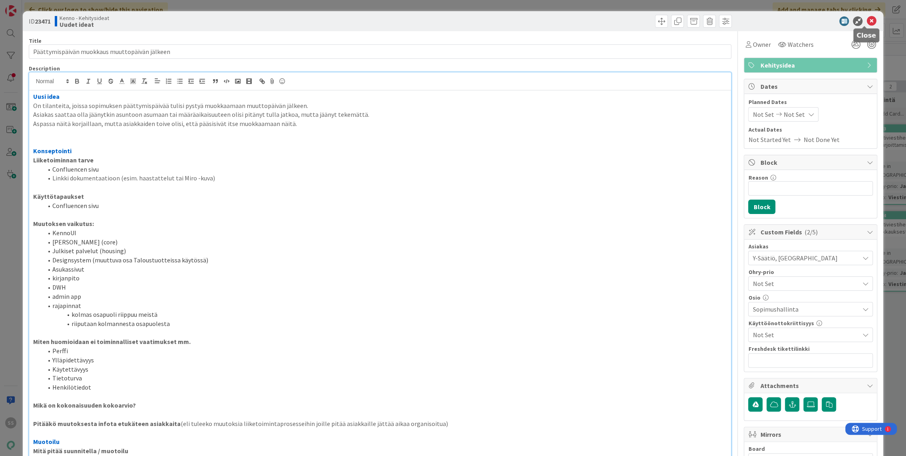
click at [868, 22] on icon at bounding box center [872, 21] width 10 height 10
